Goal: Task Accomplishment & Management: Manage account settings

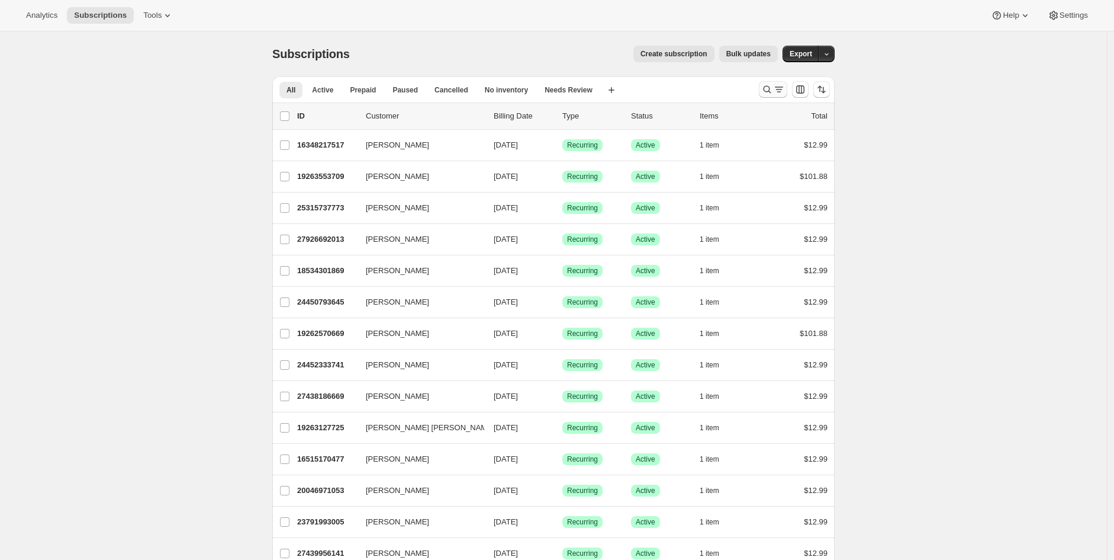
click at [770, 86] on icon "Search and filter results" at bounding box center [768, 89] width 12 height 12
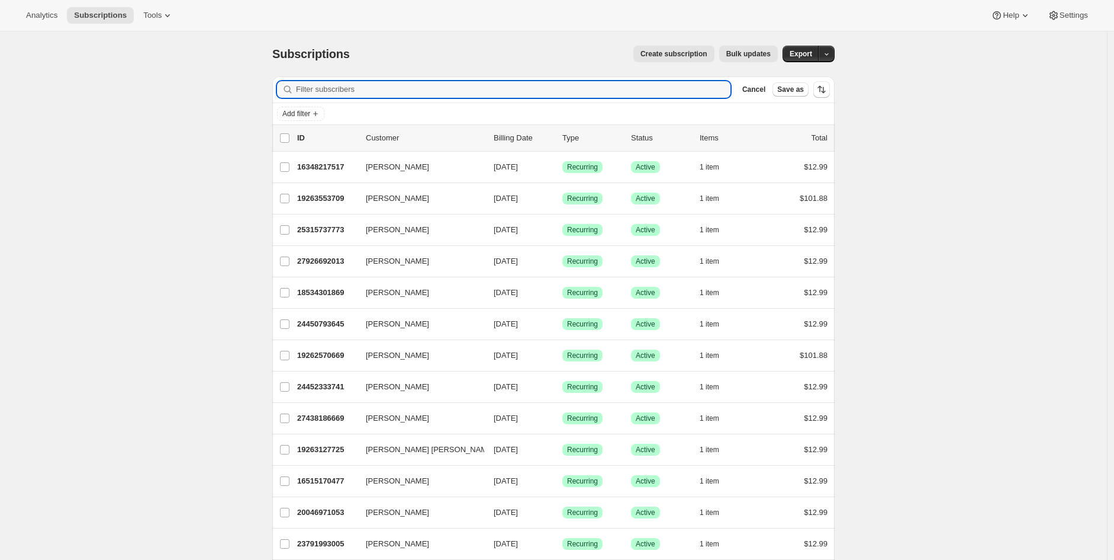
paste input "[EMAIL_ADDRESS][DOMAIN_NAME]"
type input "[EMAIL_ADDRESS][DOMAIN_NAME]"
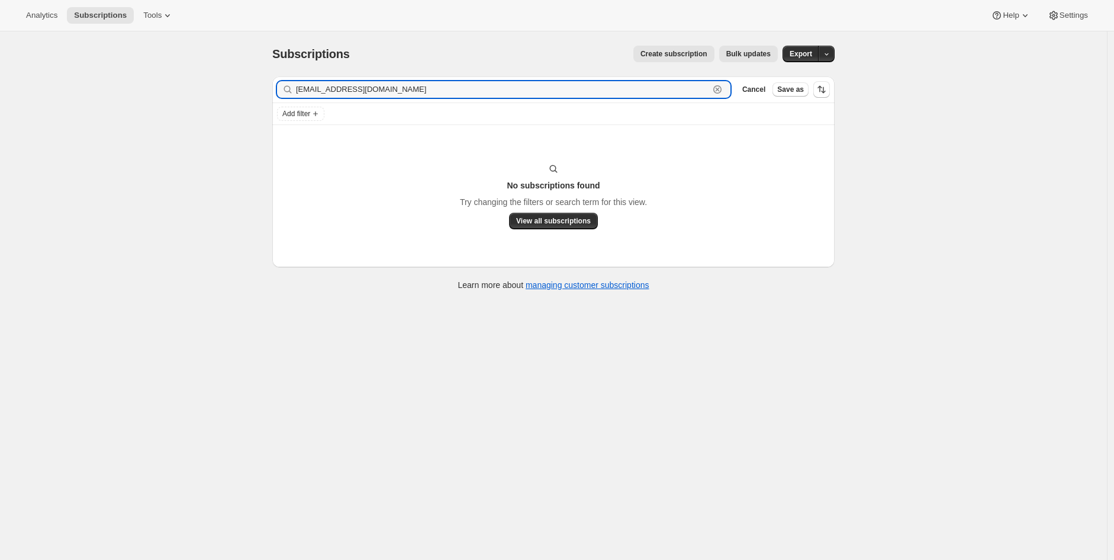
drag, startPoint x: 419, startPoint y: 88, endPoint x: 205, endPoint y: 86, distance: 213.8
click at [205, 86] on div "Subscriptions. This page is ready Subscriptions Create subscription Bulk update…" at bounding box center [553, 311] width 1107 height 560
click at [381, 92] on input "[EMAIL_ADDRESS][DOMAIN_NAME]" at bounding box center [502, 89] width 413 height 17
click at [764, 92] on span "Cancel" at bounding box center [754, 89] width 23 height 9
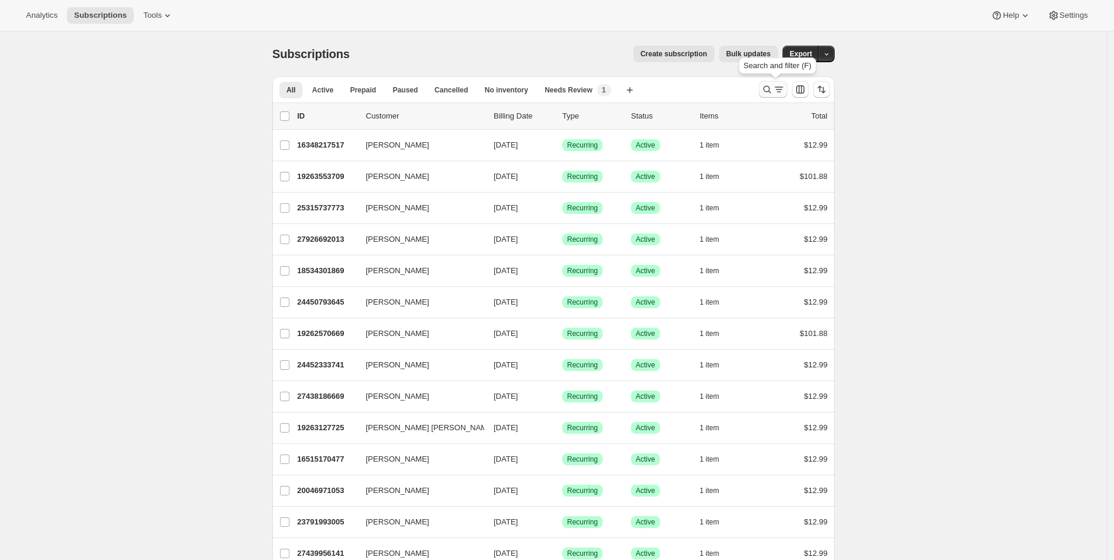
click at [766, 91] on icon "Search and filter results" at bounding box center [768, 89] width 12 height 12
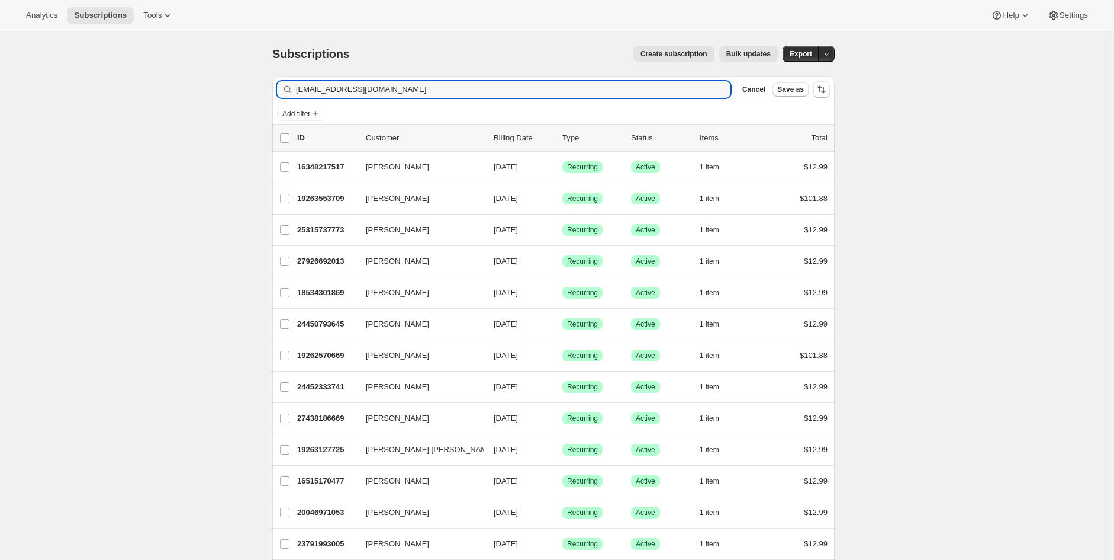
type input "[EMAIL_ADDRESS][DOMAIN_NAME]"
